Goal: Task Accomplishment & Management: Use online tool/utility

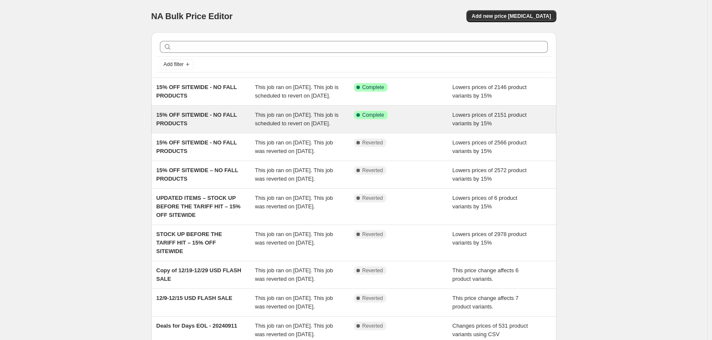
click at [196, 128] on div "15% OFF SITEWIDE - NO FALL PRODUCTS" at bounding box center [205, 119] width 99 height 17
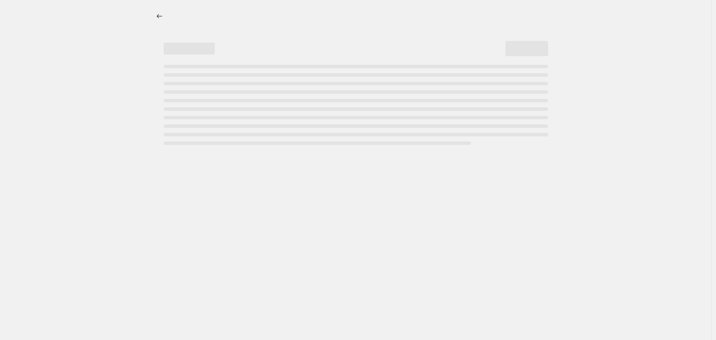
select select "percentage"
select select "no_change"
select select "product_status"
select select "not_equal"
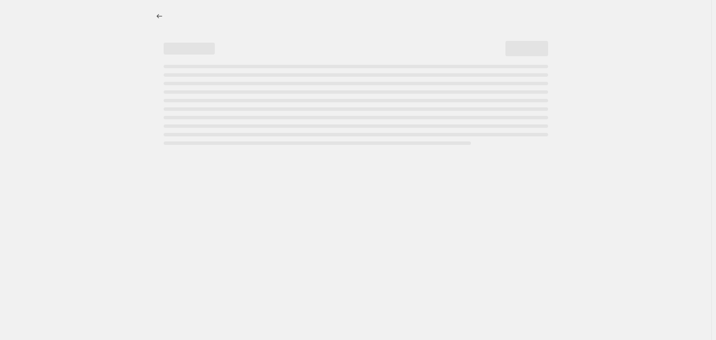
select select "not_equal"
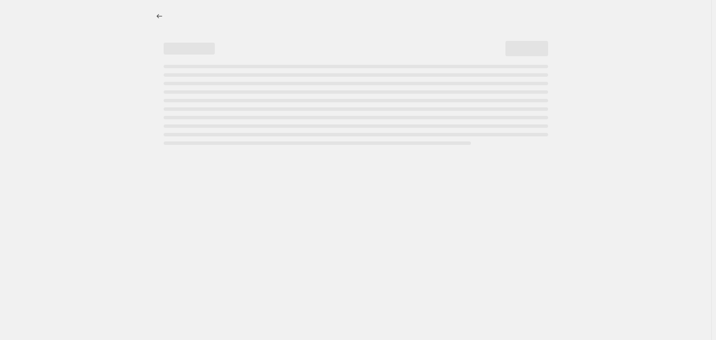
select select "not_equal"
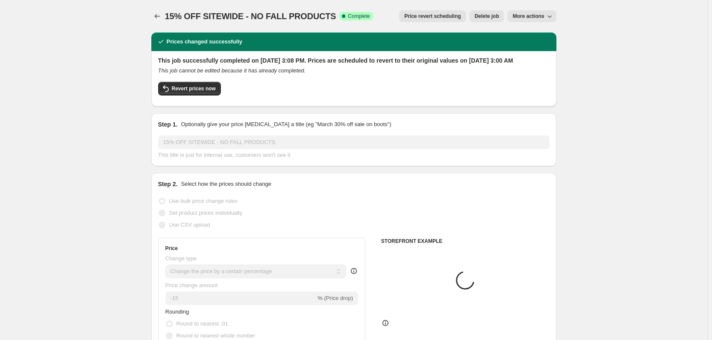
select select "tag"
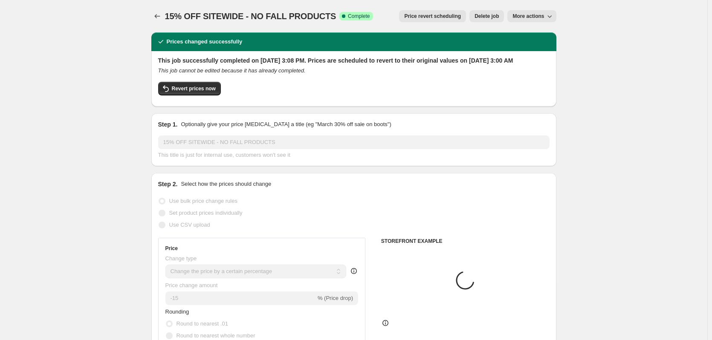
select select "tag"
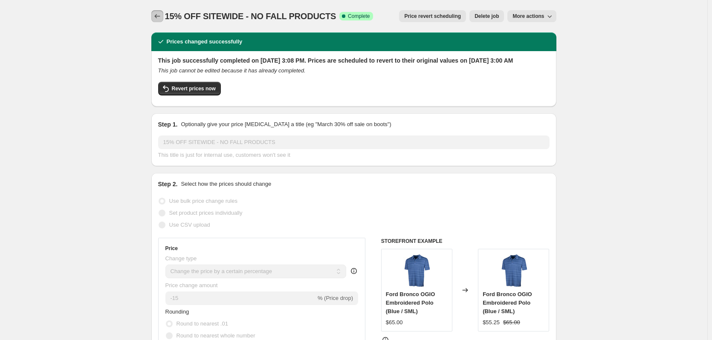
click at [159, 15] on icon "Price change jobs" at bounding box center [157, 16] width 9 height 9
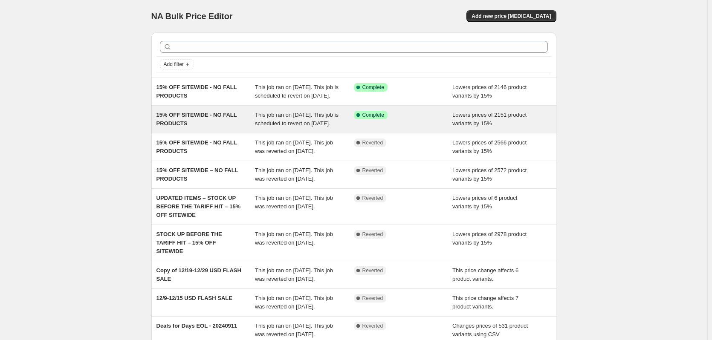
click at [200, 128] on div "15% OFF SITEWIDE - NO FALL PRODUCTS" at bounding box center [205, 119] width 99 height 17
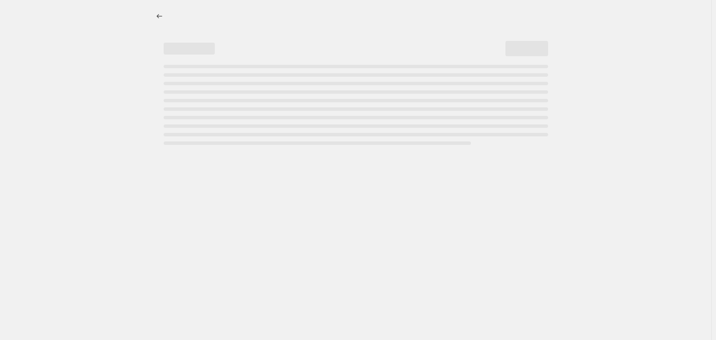
select select "percentage"
select select "no_change"
select select "product_status"
select select "tag"
select select "not_equal"
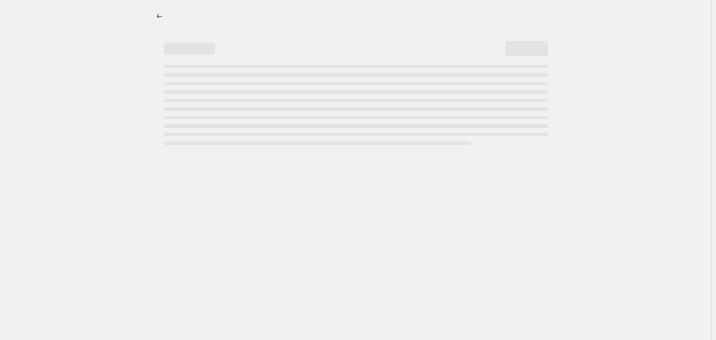
select select "tag"
select select "not_equal"
select select "tag"
select select "not_equal"
select select "tag"
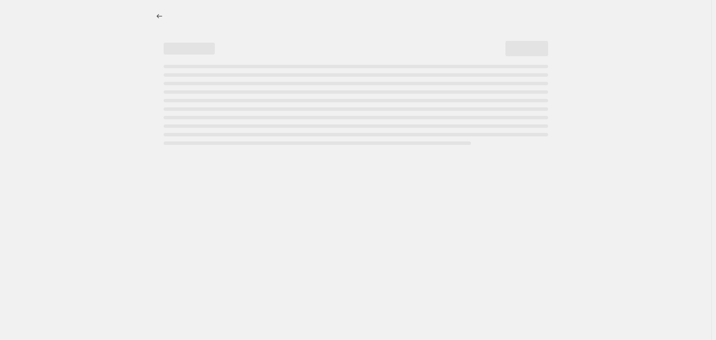
select select "not_equal"
select select "tag"
select select "not_equal"
select select "tag"
select select "not_equal"
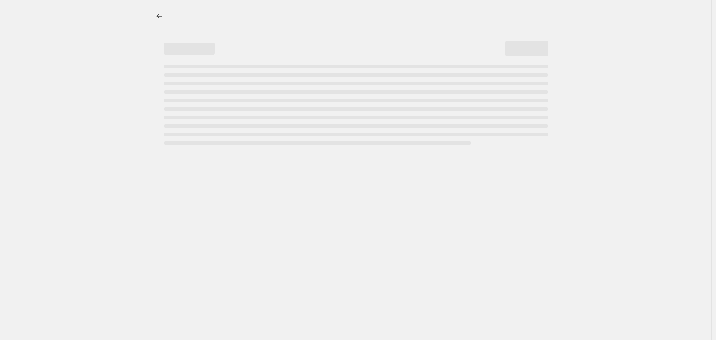
select select "tag"
select select "not_equal"
select select "tag"
select select "not_equal"
select select "tag"
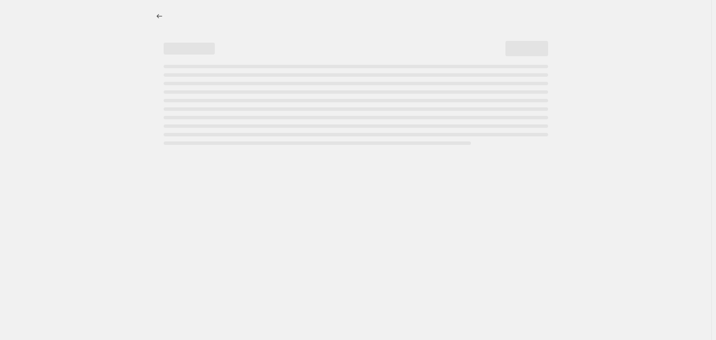
select select "not_equal"
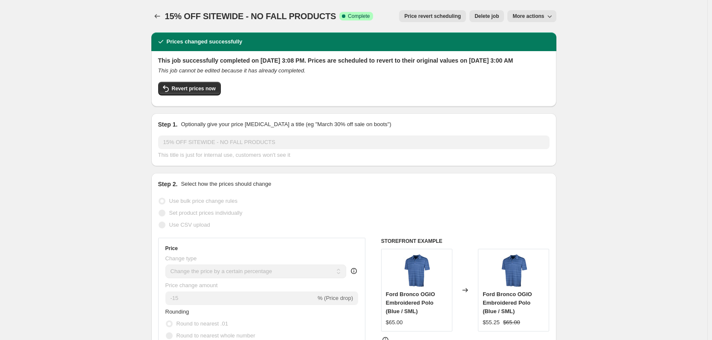
click at [481, 17] on span "Delete job" at bounding box center [486, 16] width 24 height 7
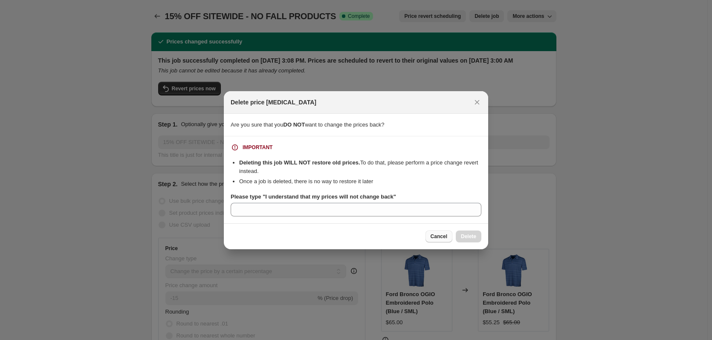
click at [437, 235] on span "Cancel" at bounding box center [438, 236] width 17 height 7
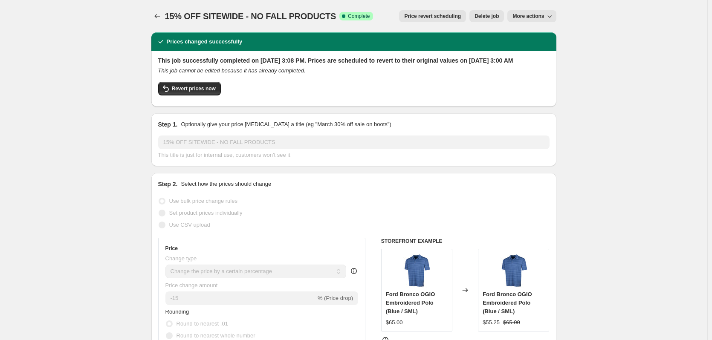
click at [490, 12] on button "Delete job" at bounding box center [486, 16] width 35 height 12
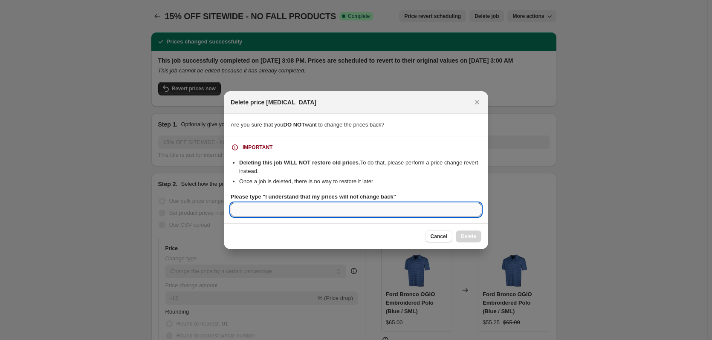
click at [376, 216] on input "Please type "I understand that my prices will not change back"" at bounding box center [356, 210] width 251 height 14
drag, startPoint x: 262, startPoint y: 209, endPoint x: 226, endPoint y: 207, distance: 36.7
click at [226, 207] on section "IMPORTANT Deleting this job WILL NOT restore old prices. To do that, please per…" at bounding box center [356, 179] width 264 height 87
type input "I"
click at [427, 236] on button "Cancel" at bounding box center [438, 237] width 27 height 12
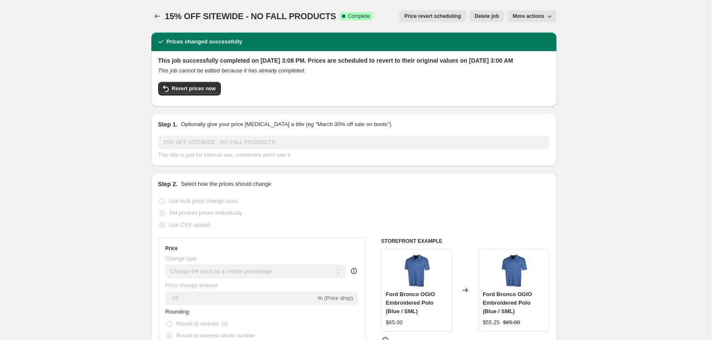
click at [161, 16] on icon "Price change jobs" at bounding box center [157, 16] width 9 height 9
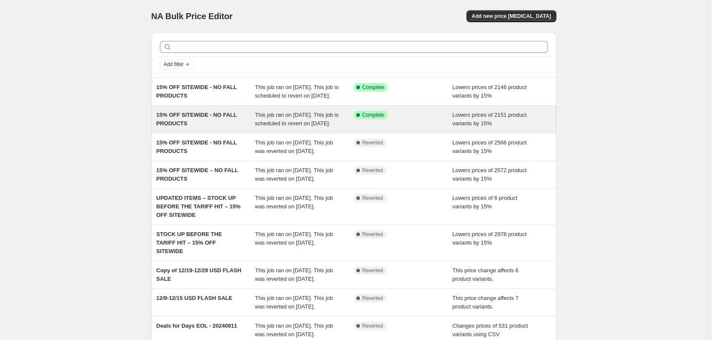
click at [207, 128] on div "15% OFF SITEWIDE - NO FALL PRODUCTS" at bounding box center [205, 119] width 99 height 17
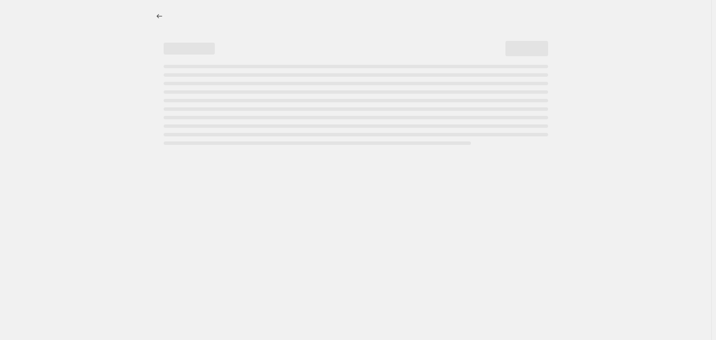
select select "percentage"
select select "no_change"
select select "product_status"
select select "tag"
select select "not_equal"
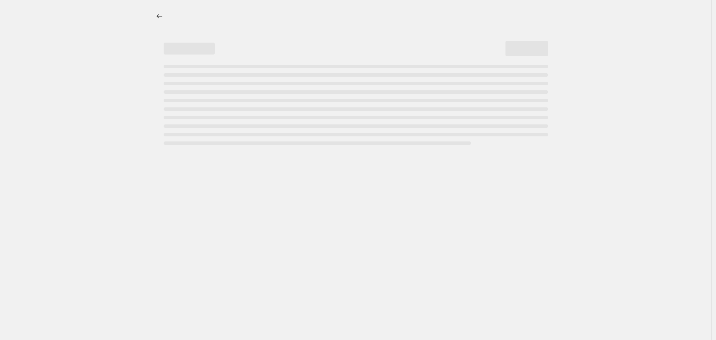
select select "tag"
select select "not_equal"
select select "tag"
select select "not_equal"
select select "tag"
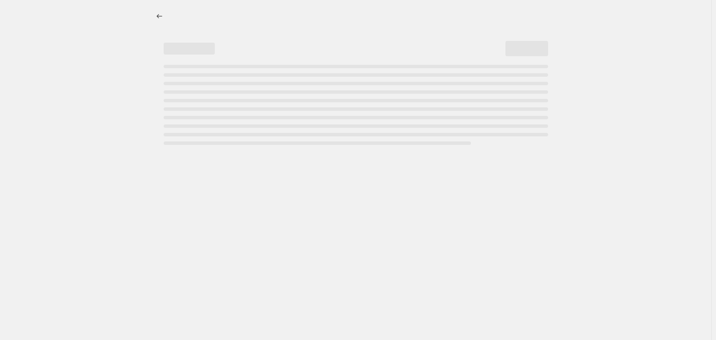
select select "not_equal"
select select "tag"
select select "not_equal"
select select "tag"
select select "not_equal"
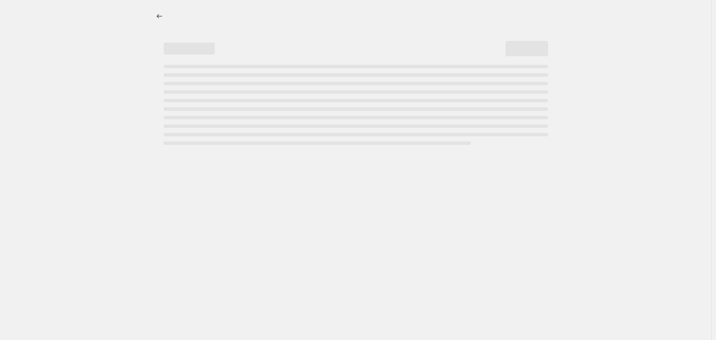
select select "tag"
select select "not_equal"
select select "tag"
select select "not_equal"
select select "tag"
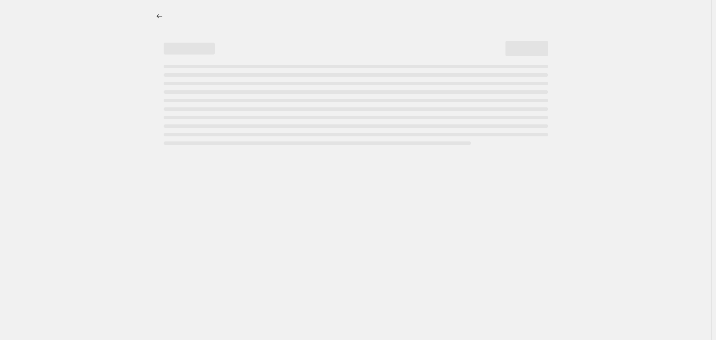
select select "not_equal"
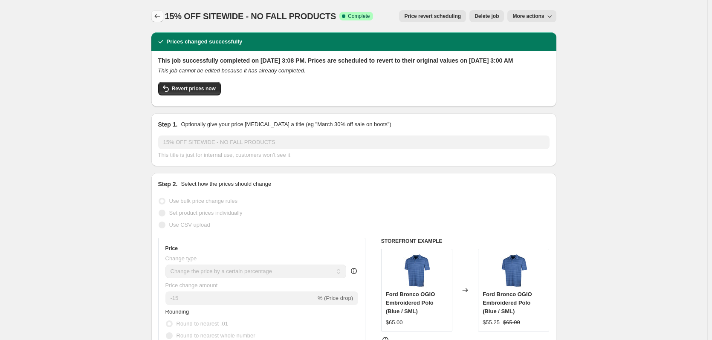
click at [161, 16] on icon "Price change jobs" at bounding box center [157, 16] width 9 height 9
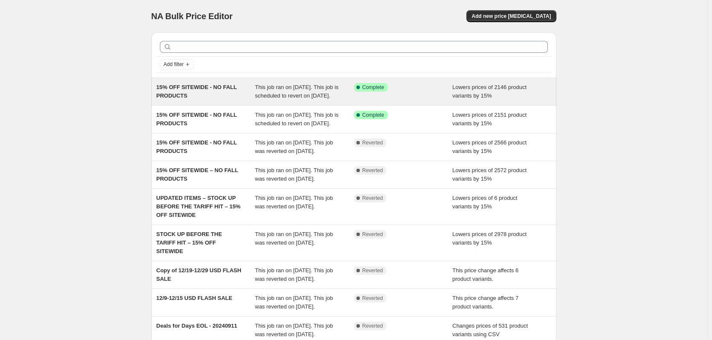
click at [223, 100] on div "15% OFF SITEWIDE - NO FALL PRODUCTS" at bounding box center [205, 91] width 99 height 17
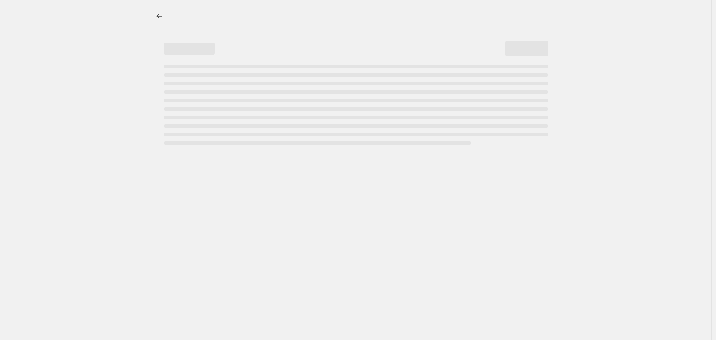
select select "percentage"
select select "no_change"
select select "product_status"
select select "tag"
select select "not_equal"
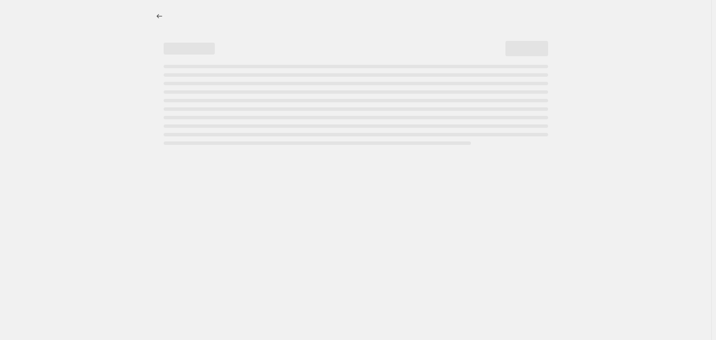
select select "tag"
select select "not_equal"
select select "tag"
select select "not_equal"
select select "tag"
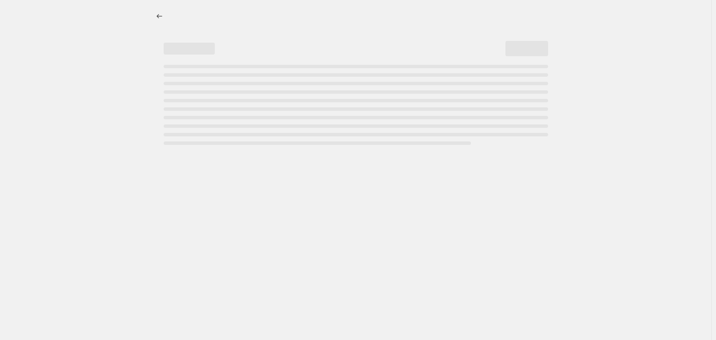
select select "not_equal"
select select "tag"
select select "not_equal"
select select "tag"
select select "not_equal"
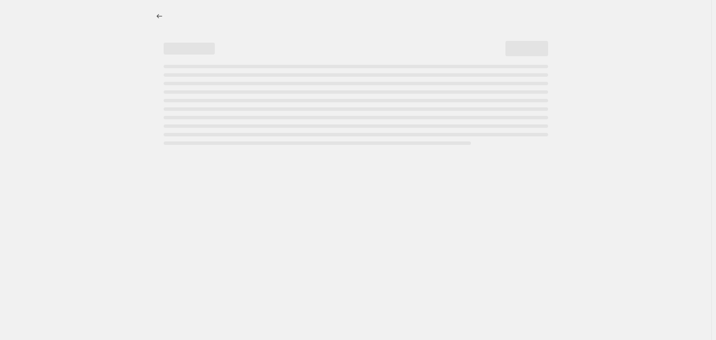
select select "tag"
select select "not_equal"
select select "tag"
select select "not_equal"
select select "tag"
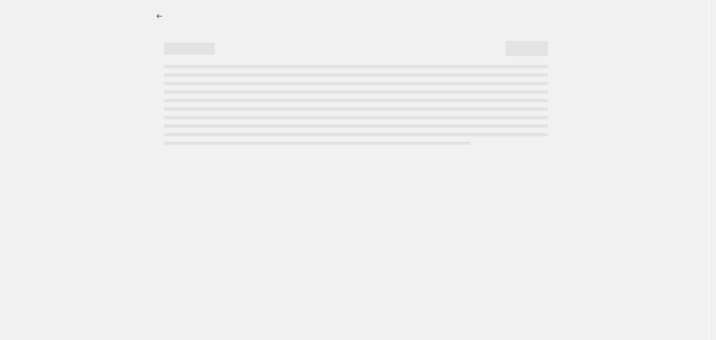
select select "not_equal"
select select "tag"
select select "not_equal"
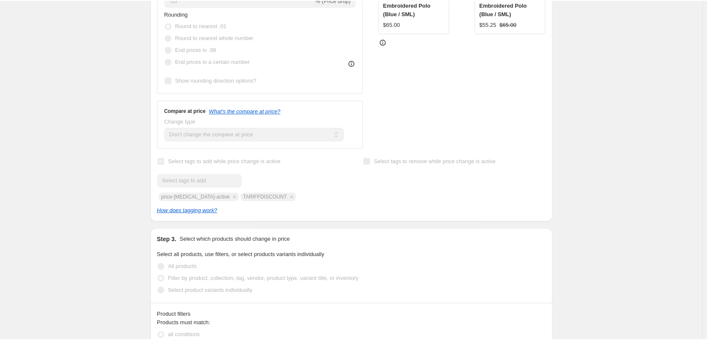
scroll to position [213, 0]
